Goal: Task Accomplishment & Management: Use online tool/utility

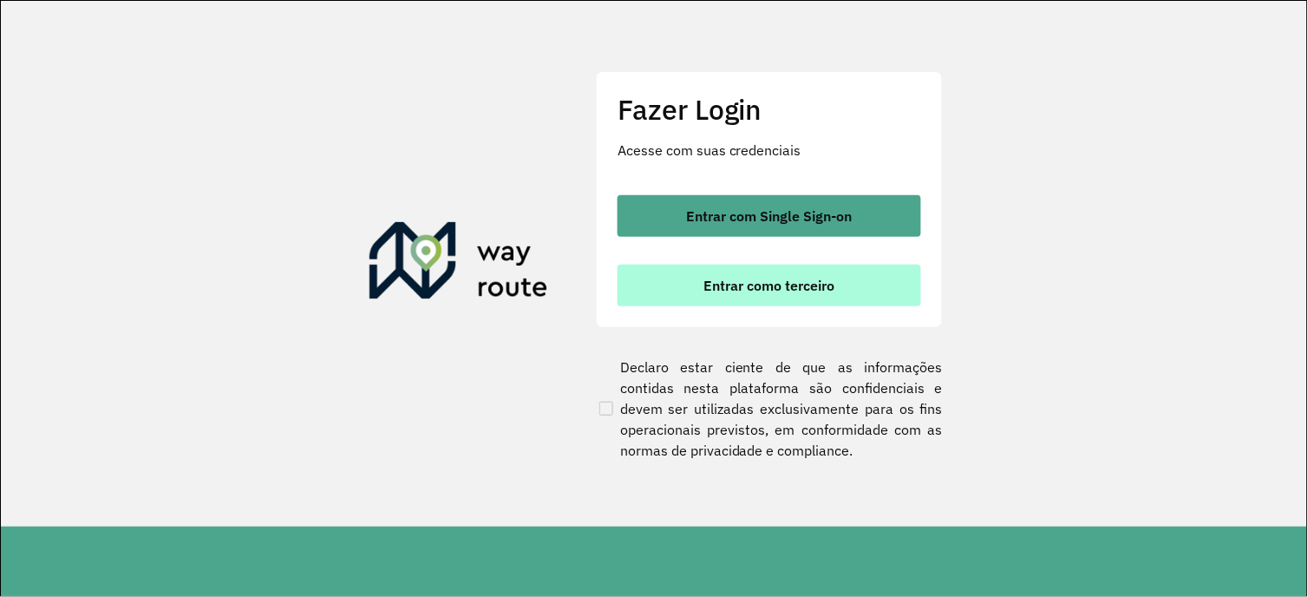
click at [733, 286] on span "Entrar como terceiro" at bounding box center [769, 285] width 131 height 14
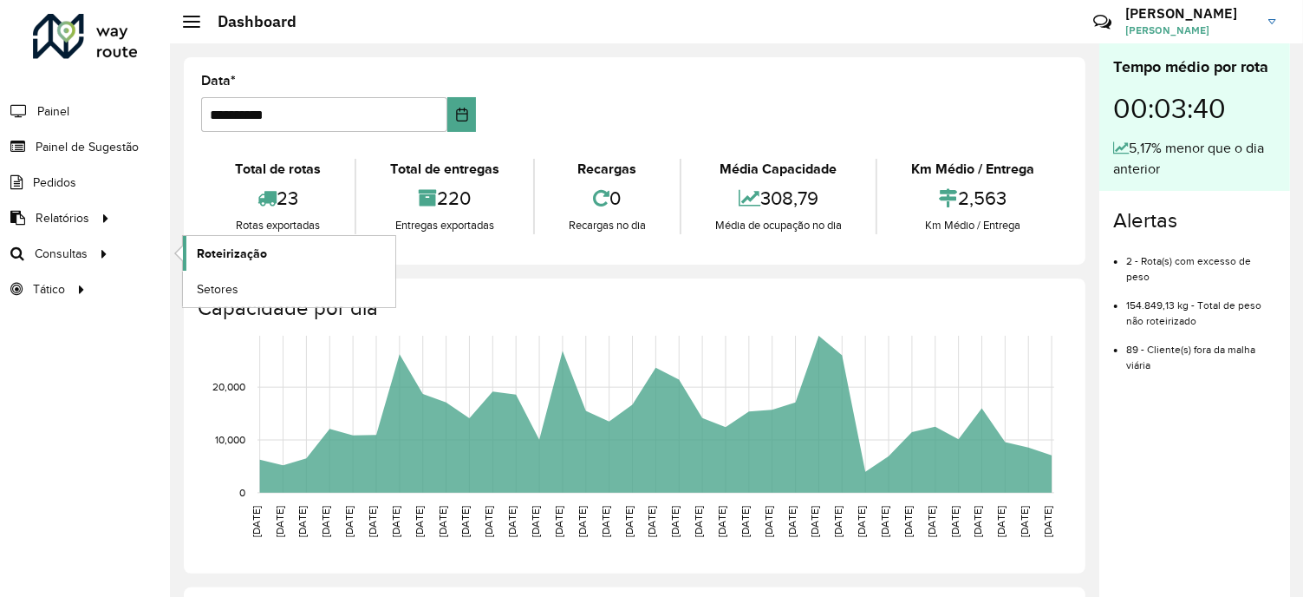
click at [266, 252] on link "Roteirização" at bounding box center [289, 253] width 212 height 35
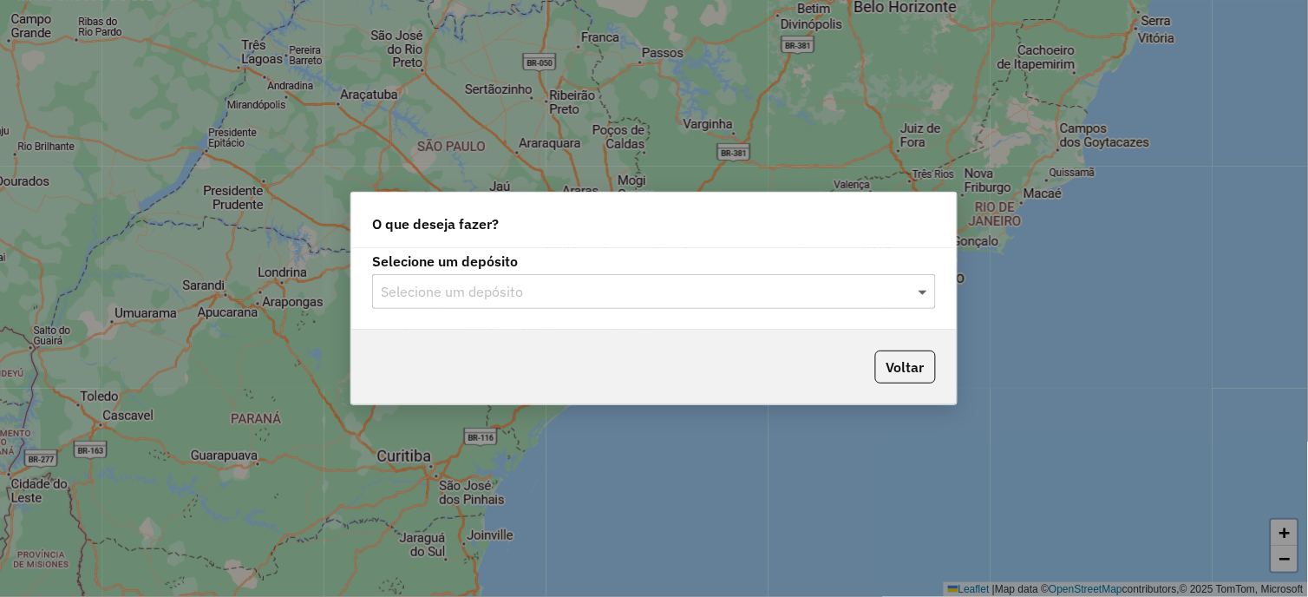
click at [921, 301] on span at bounding box center [925, 291] width 22 height 21
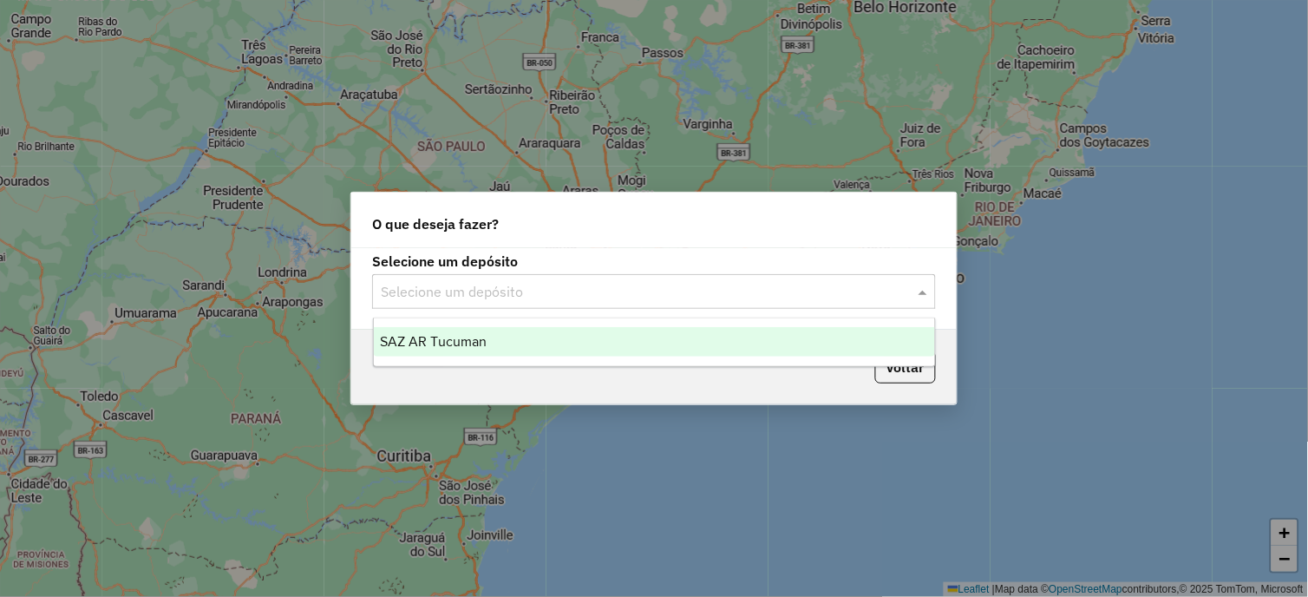
click at [565, 349] on div "SAZ AR Tucuman" at bounding box center [655, 341] width 562 height 29
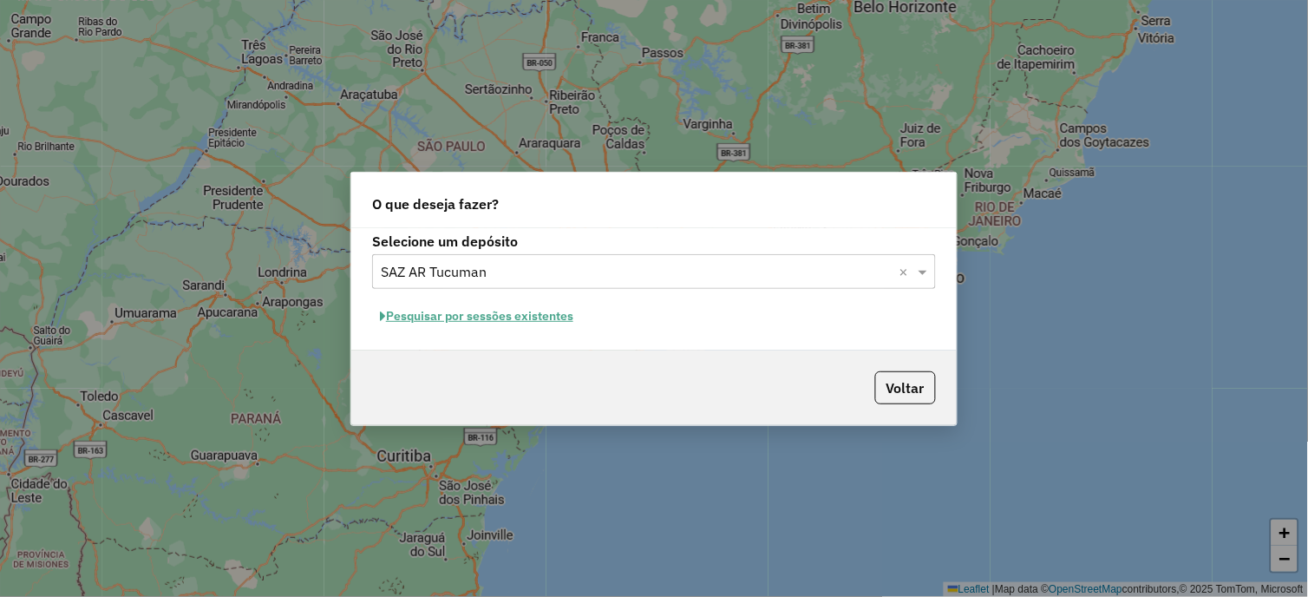
click at [513, 315] on button "Pesquisar por sessões existentes" at bounding box center [476, 316] width 209 height 27
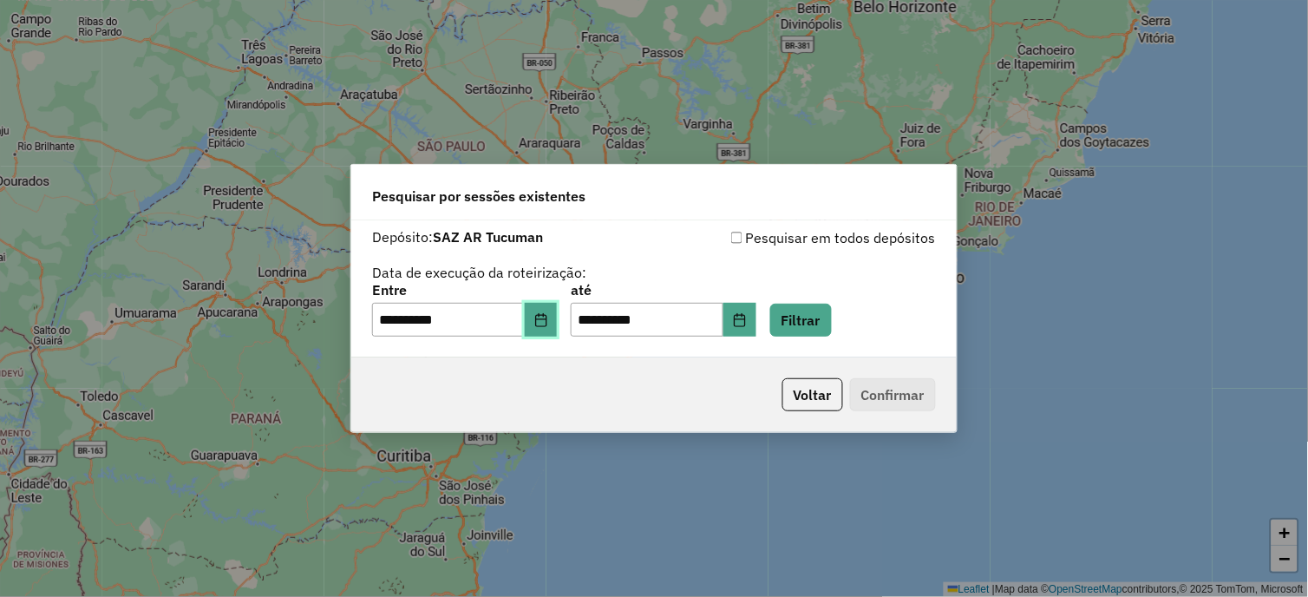
click at [542, 326] on icon "Choose Date" at bounding box center [541, 320] width 14 height 14
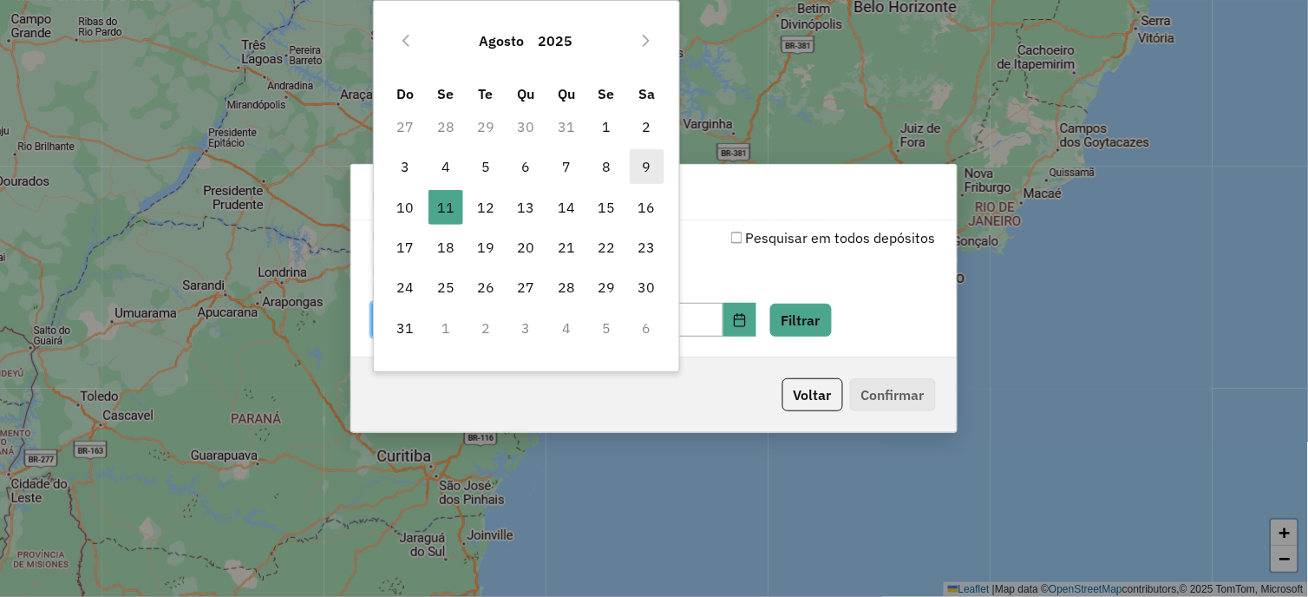
click at [639, 167] on span "9" at bounding box center [647, 166] width 35 height 35
type input "**********"
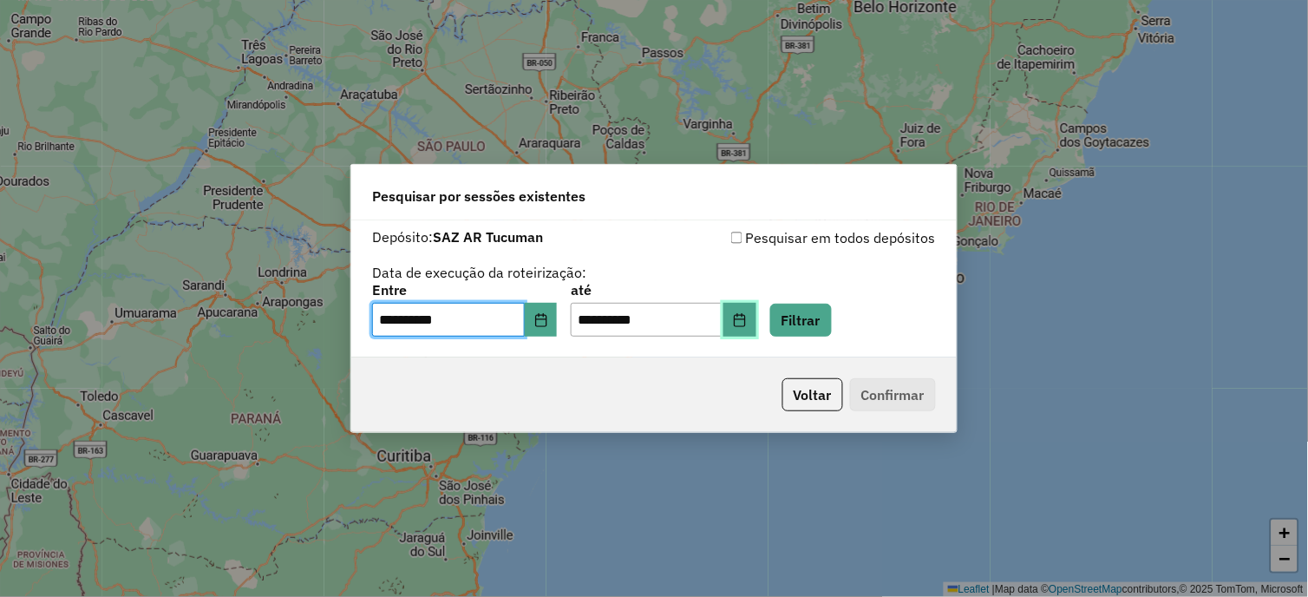
click at [745, 325] on icon "Choose Date" at bounding box center [739, 320] width 11 height 14
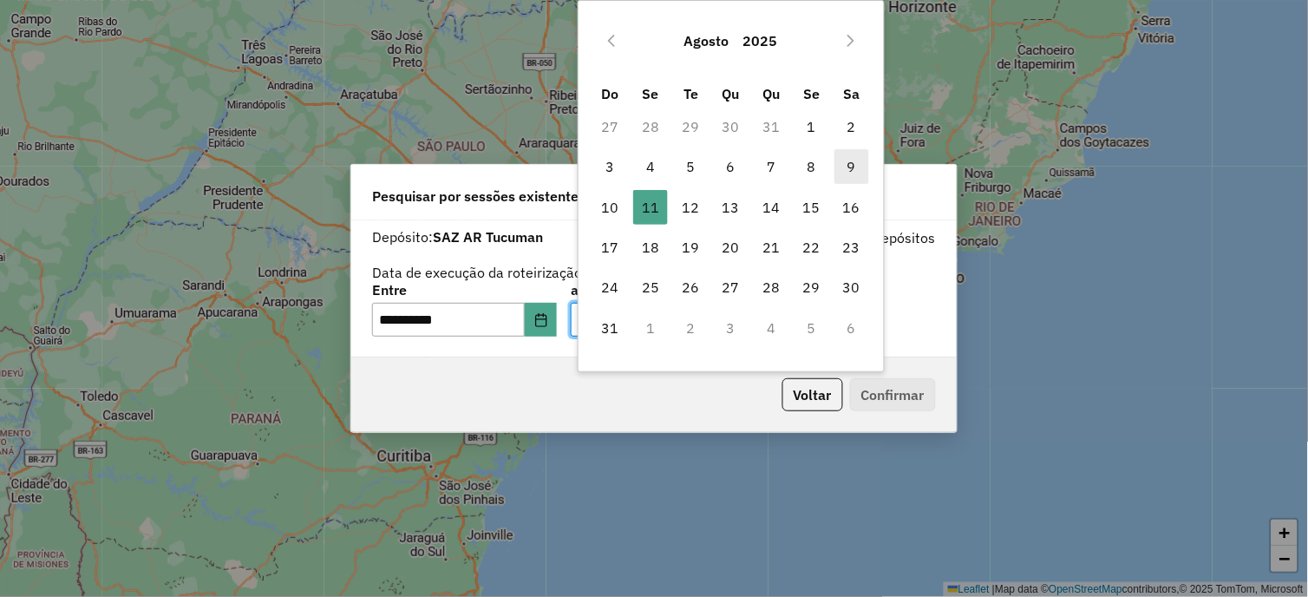
click at [846, 162] on span "9" at bounding box center [851, 166] width 35 height 35
type input "**********"
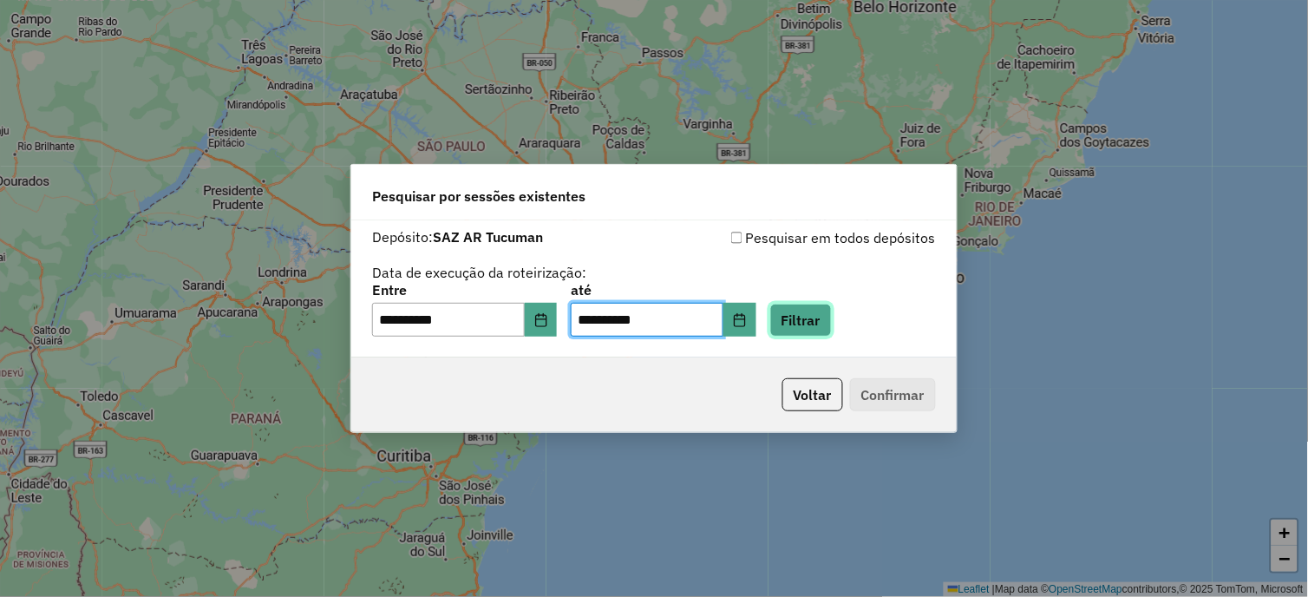
click at [826, 322] on button "Filtrar" at bounding box center [801, 320] width 62 height 33
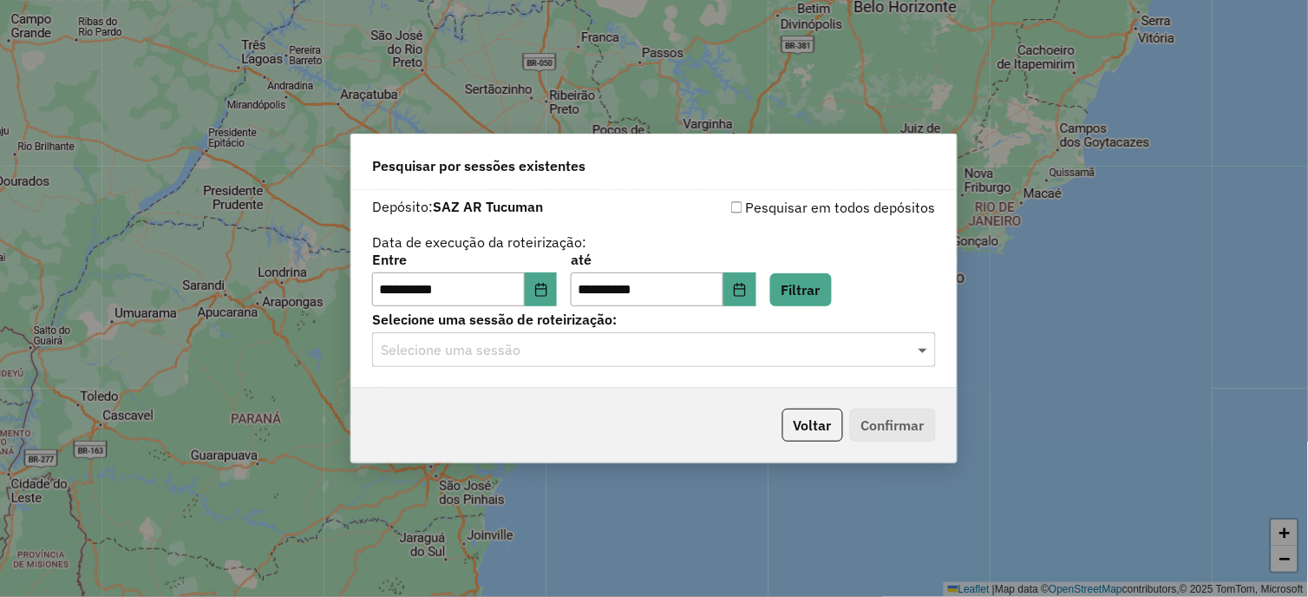
click at [923, 357] on span at bounding box center [925, 349] width 22 height 21
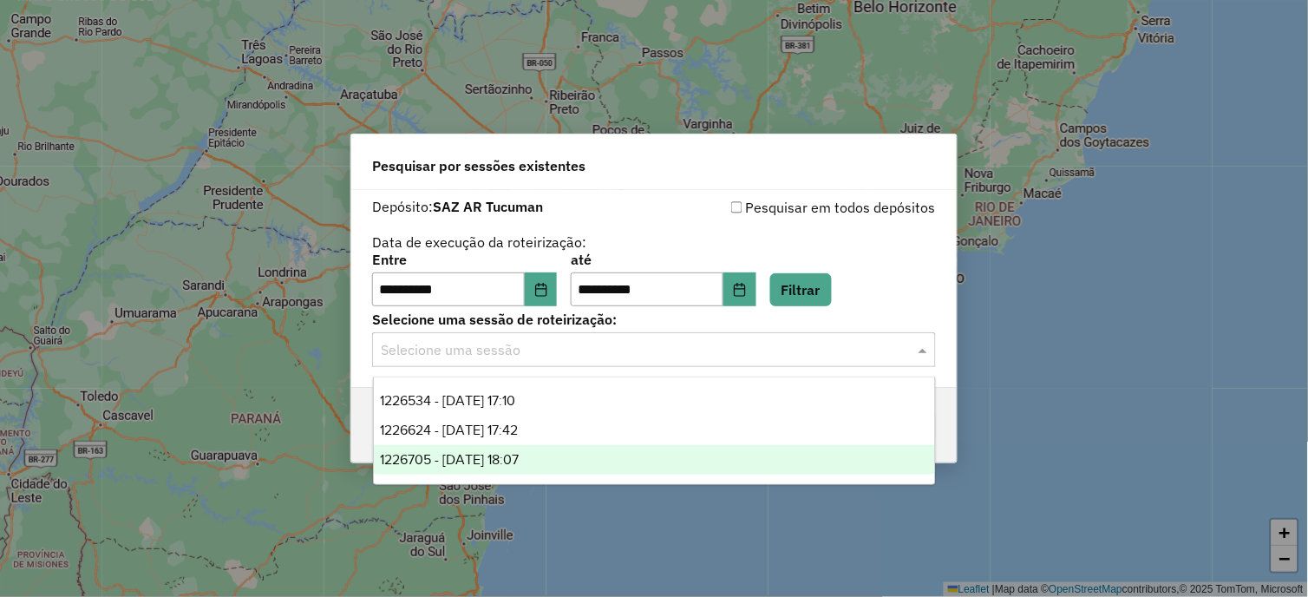
click at [519, 456] on span "1226705 - 09/08/2025 18:07" at bounding box center [450, 459] width 139 height 15
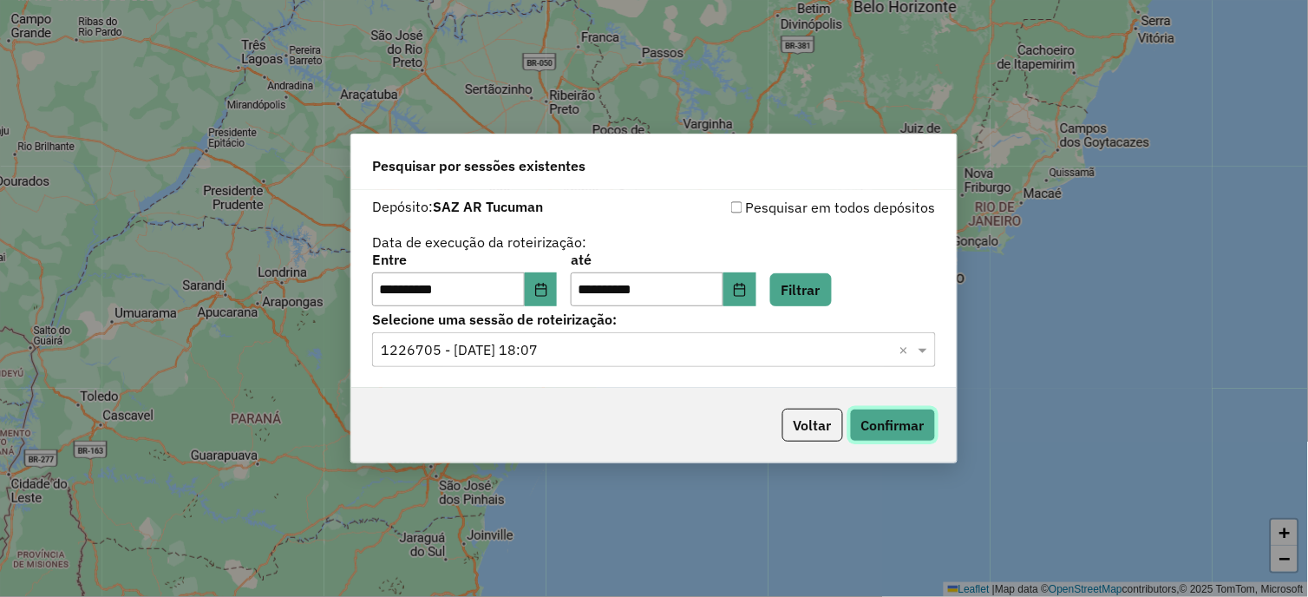
click at [893, 434] on button "Confirmar" at bounding box center [893, 424] width 86 height 33
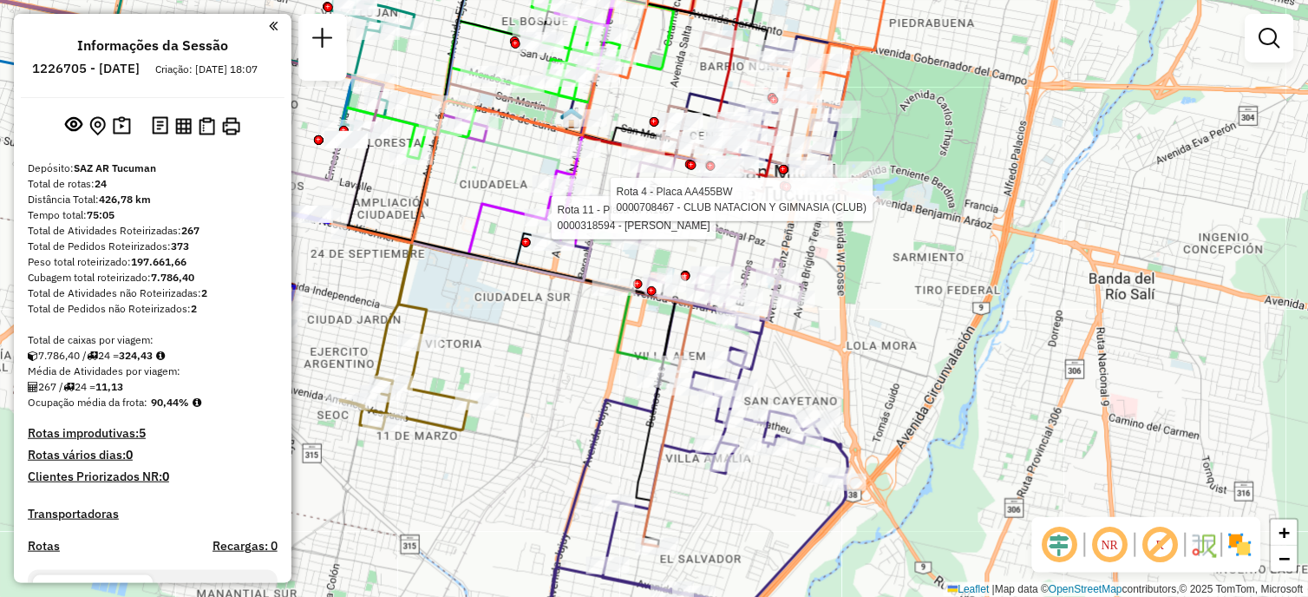
click at [865, 208] on div at bounding box center [870, 199] width 43 height 17
select select "**********"
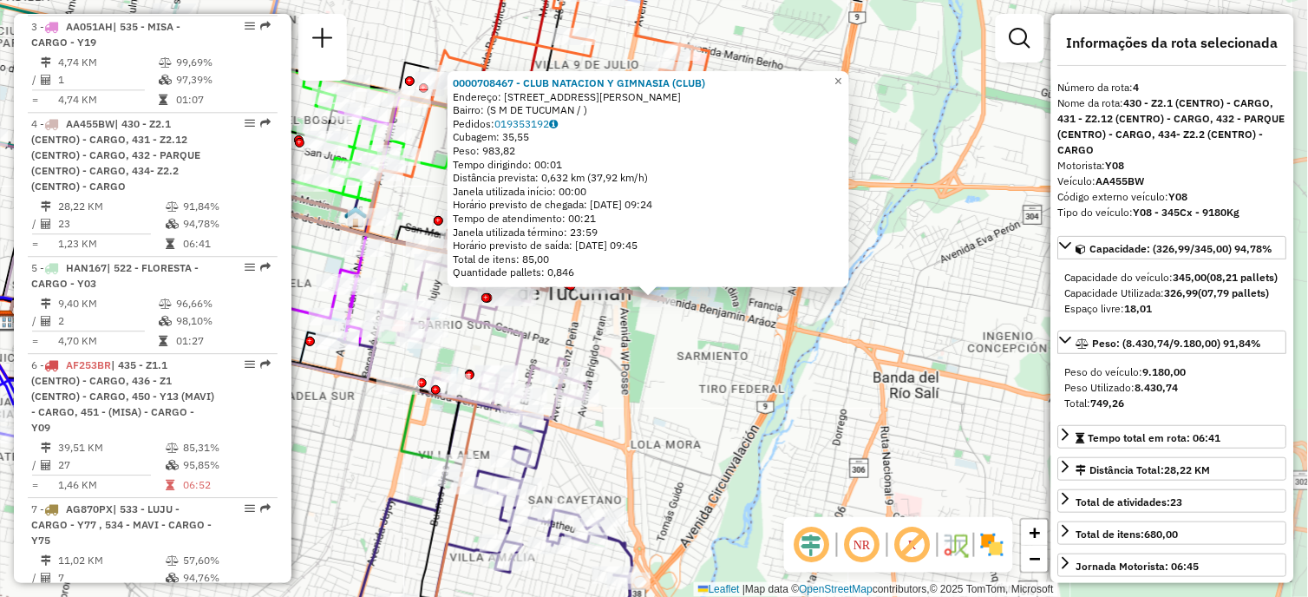
scroll to position [980, 0]
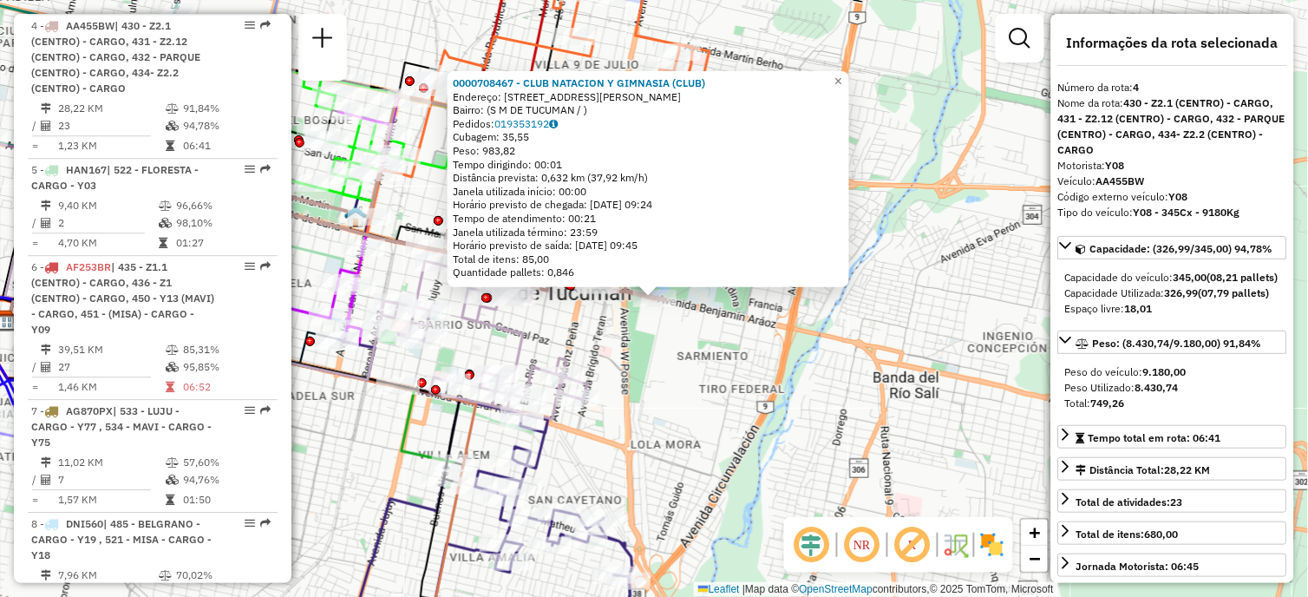
click at [810, 345] on div "0000708467 - CLUB NATACION Y GIMNASIA (CLUB) Endereço: [STREET_ADDRESS][PERSON_…" at bounding box center [654, 298] width 1308 height 597
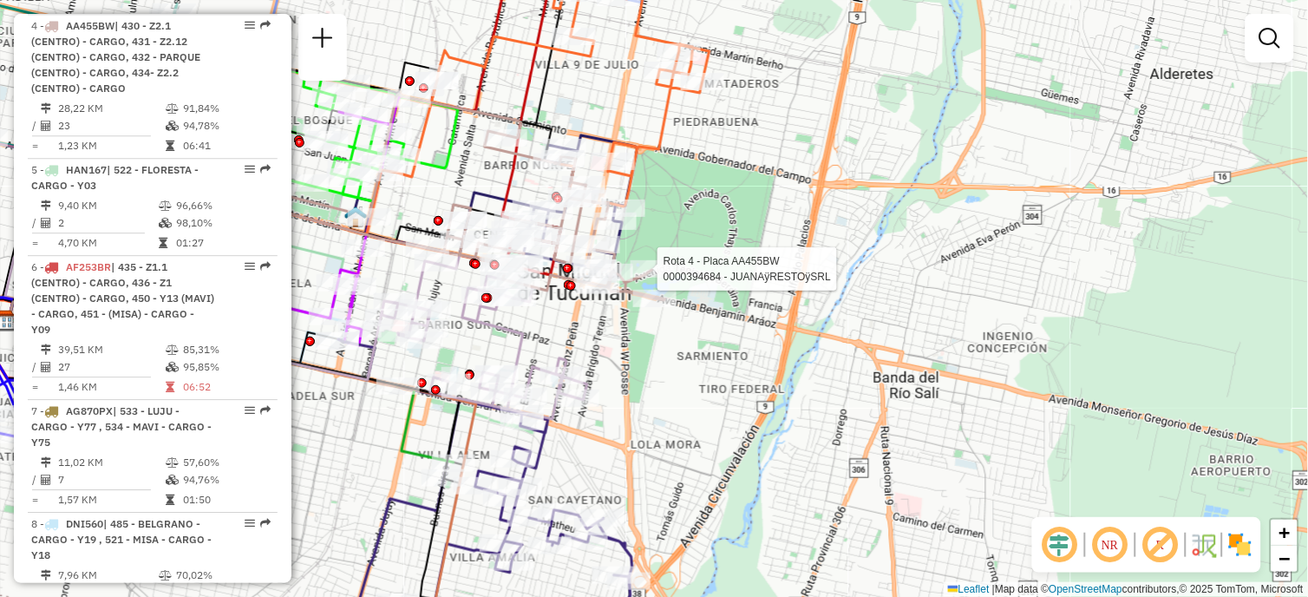
select select "**********"
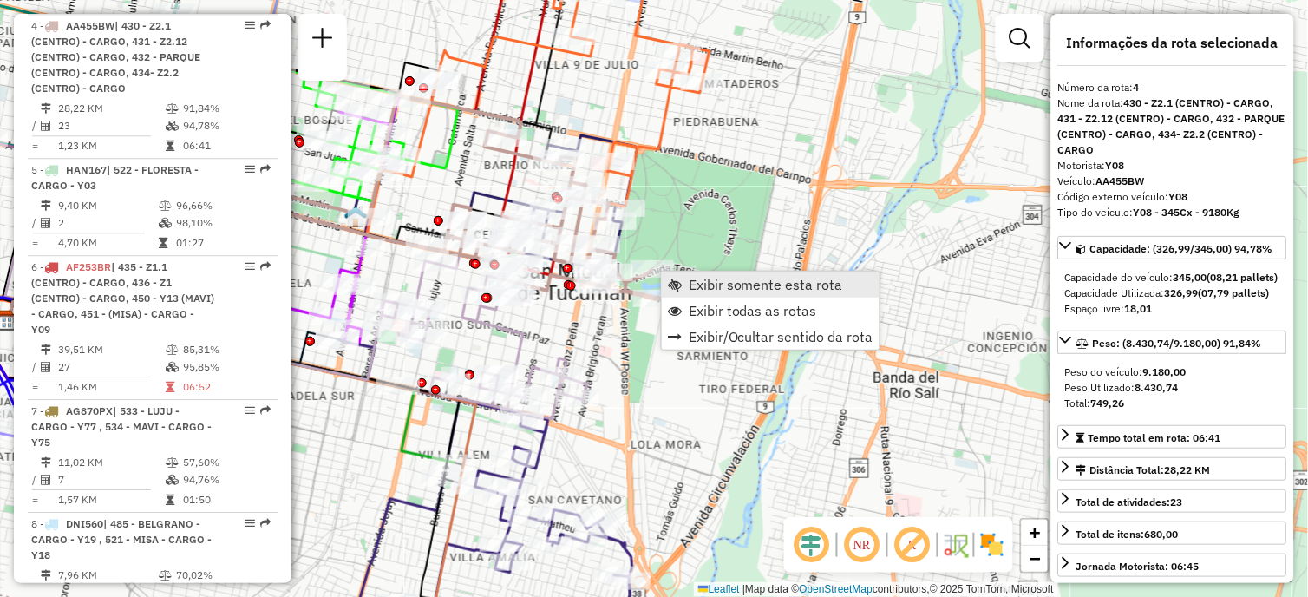
click at [795, 286] on span "Exibir somente esta rota" at bounding box center [766, 285] width 154 height 14
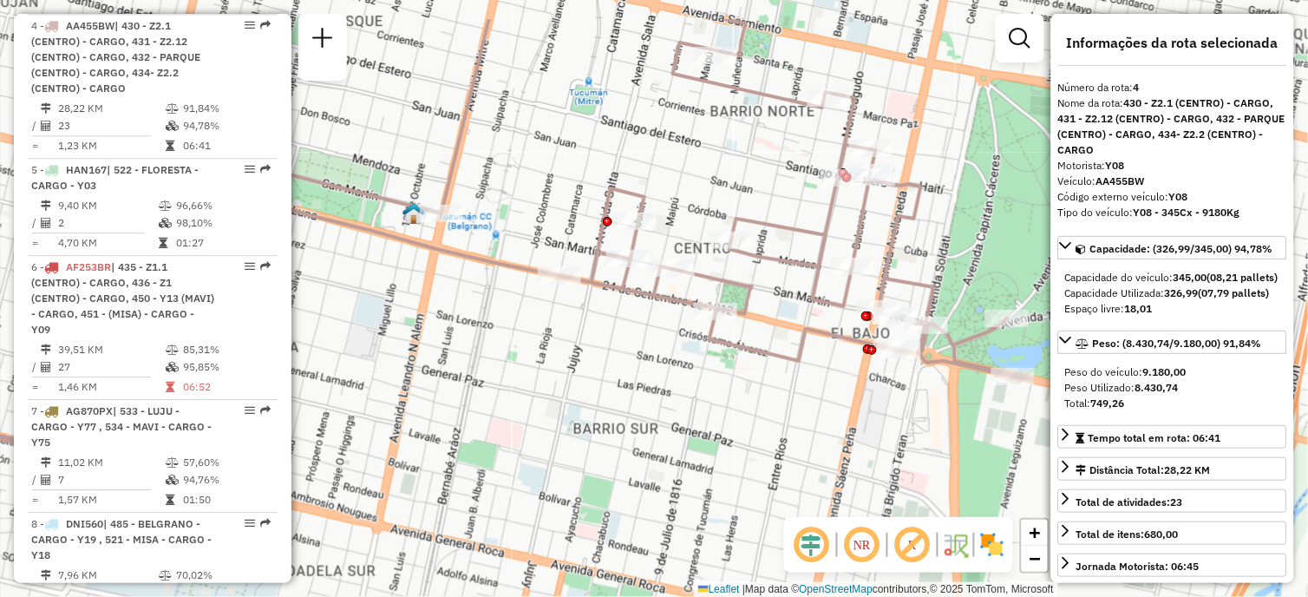
drag, startPoint x: 848, startPoint y: 420, endPoint x: 846, endPoint y: 499, distance: 78.9
click at [846, 499] on div "Janela de atendimento Grade de atendimento Capacidade Transportadoras Veículos …" at bounding box center [654, 298] width 1308 height 597
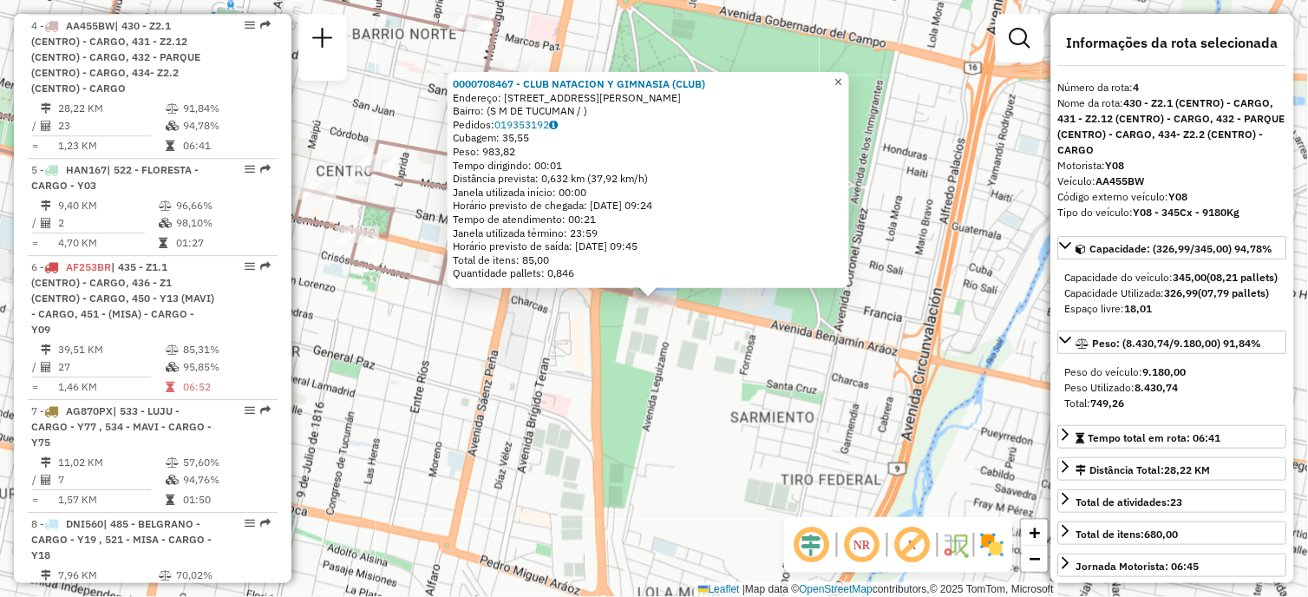
click at [842, 75] on span "×" at bounding box center [838, 82] width 8 height 15
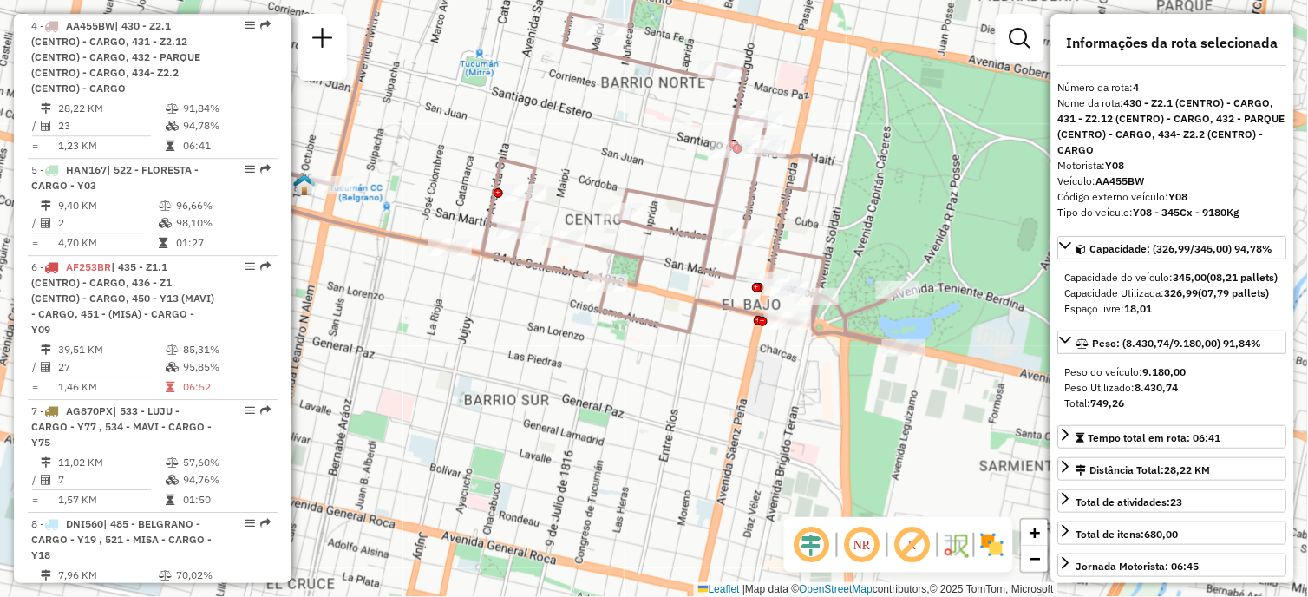
drag, startPoint x: 680, startPoint y: 165, endPoint x: 931, endPoint y: 213, distance: 255.3
click at [931, 213] on div "Janela de atendimento Grade de atendimento Capacidade Transportadoras Veículos …" at bounding box center [654, 298] width 1308 height 597
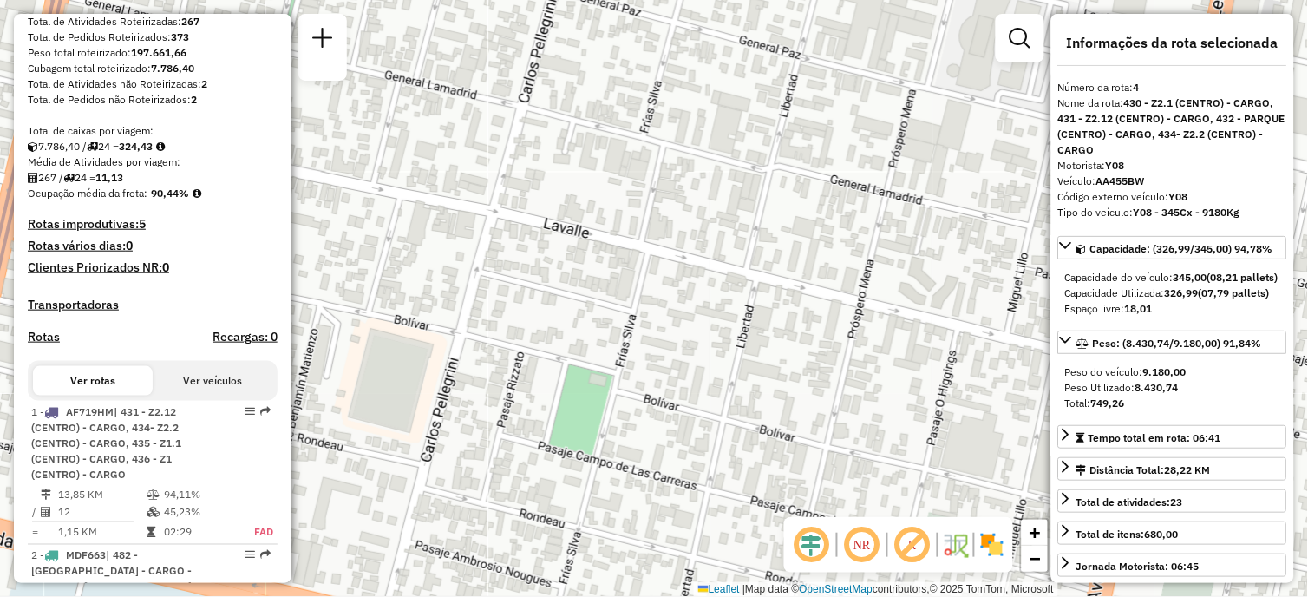
scroll to position [0, 0]
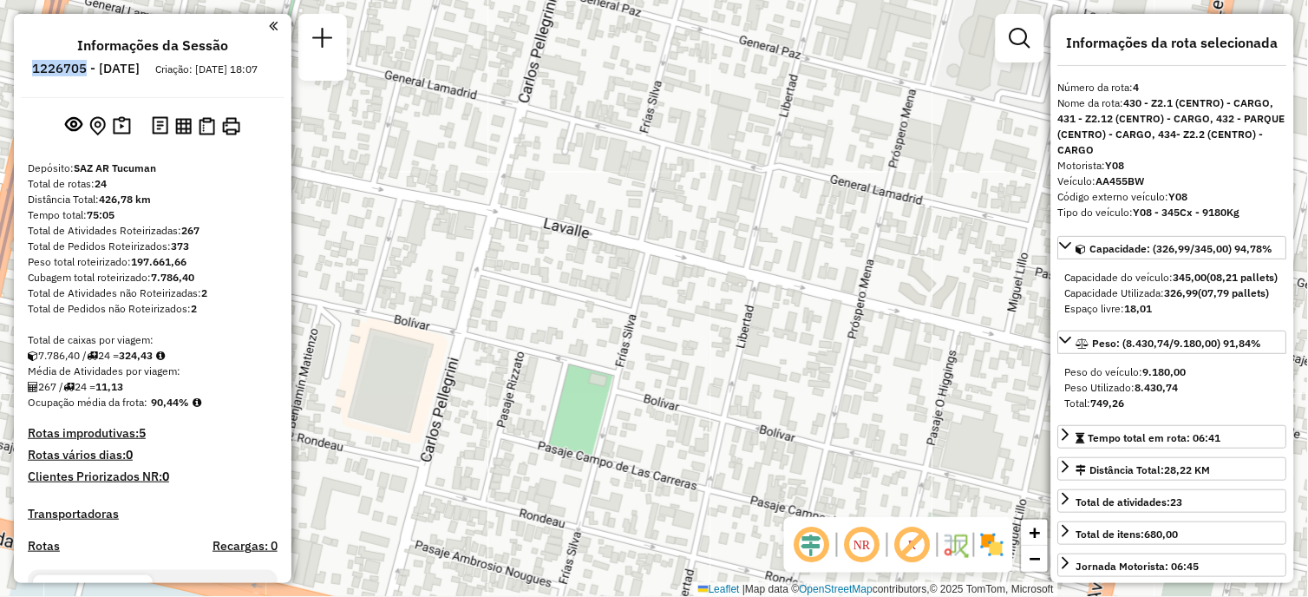
drag, startPoint x: 74, startPoint y: 67, endPoint x: 133, endPoint y: 76, distance: 59.7
click at [133, 76] on ul "Informações da Sessão 1226705 - [DATE] Criação: [DATE] 18:07" at bounding box center [153, 60] width 264 height 46
drag, startPoint x: 133, startPoint y: 76, endPoint x: 118, endPoint y: 73, distance: 15.1
copy h6 "1226705"
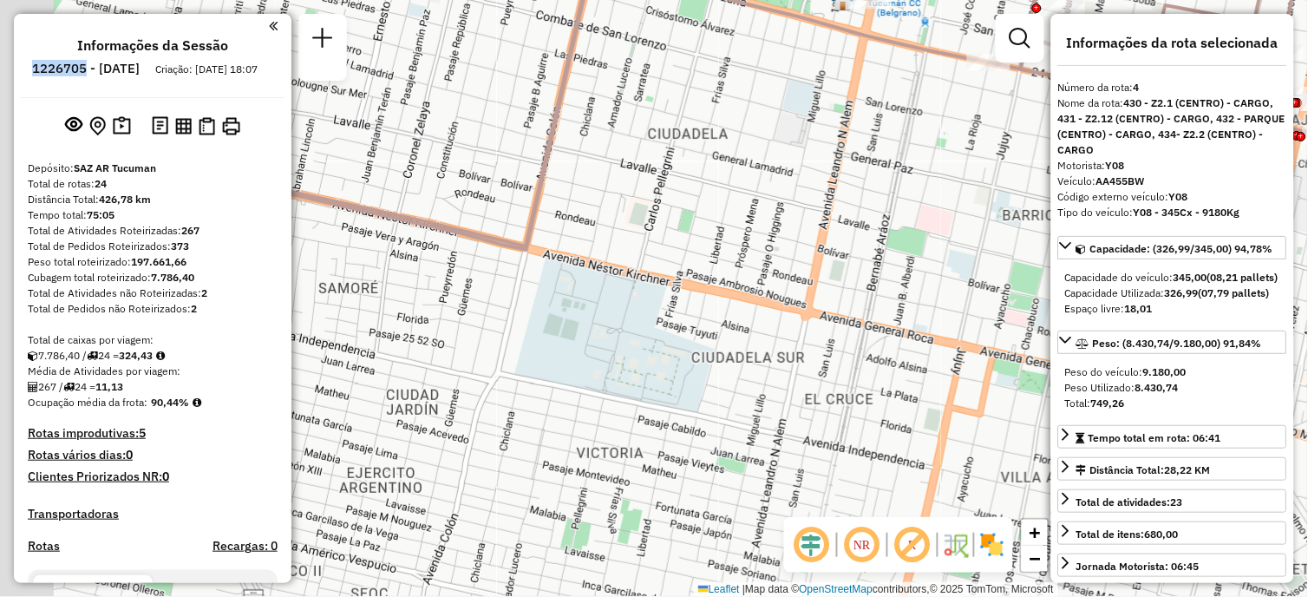
drag, startPoint x: 826, startPoint y: 341, endPoint x: 670, endPoint y: 158, distance: 240.5
click at [670, 158] on div "Janela de atendimento Grade de atendimento Capacidade Transportadoras Veículos …" at bounding box center [654, 298] width 1308 height 597
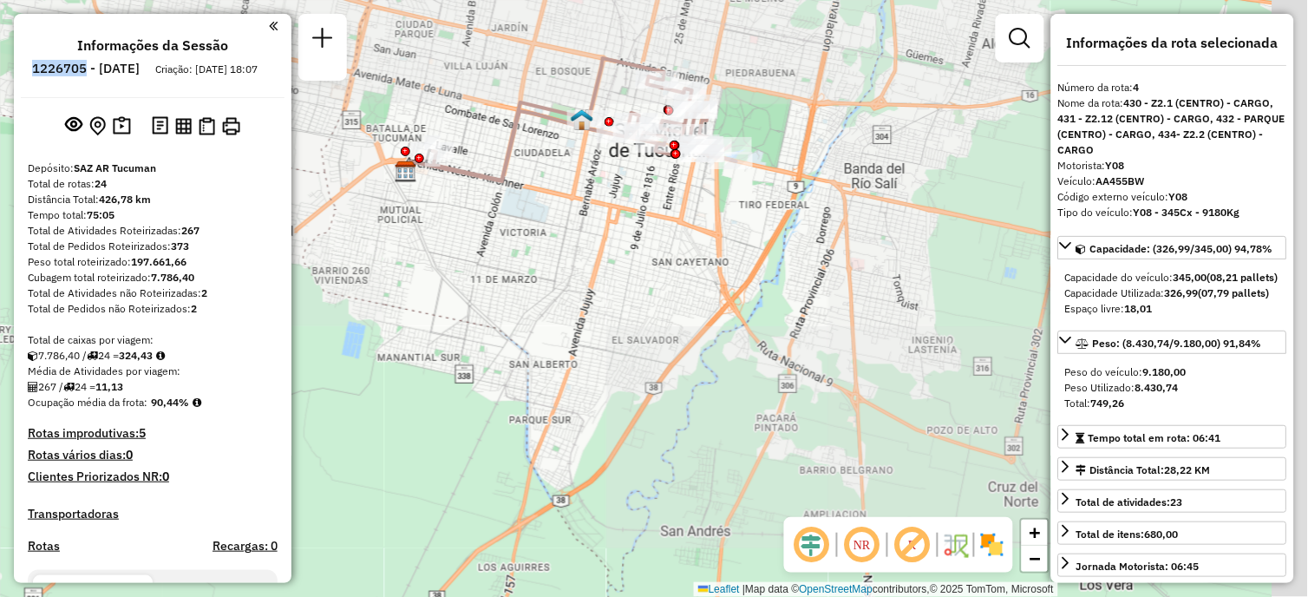
drag, startPoint x: 741, startPoint y: 271, endPoint x: 614, endPoint y: 281, distance: 127.0
click at [614, 281] on div "Janela de atendimento Grade de atendimento Capacidade Transportadoras Veículos …" at bounding box center [654, 298] width 1308 height 597
